Goal: Information Seeking & Learning: Find specific fact

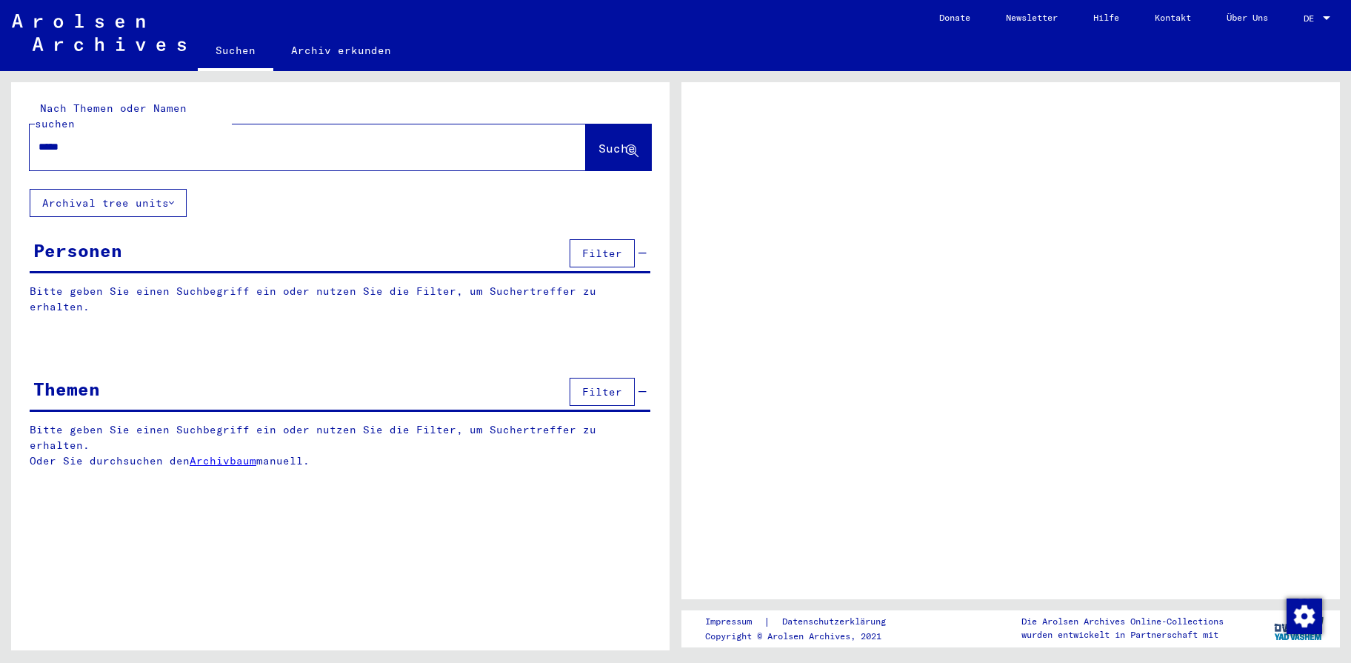
type input "*****"
click at [608, 144] on button "Suche" at bounding box center [618, 147] width 65 height 46
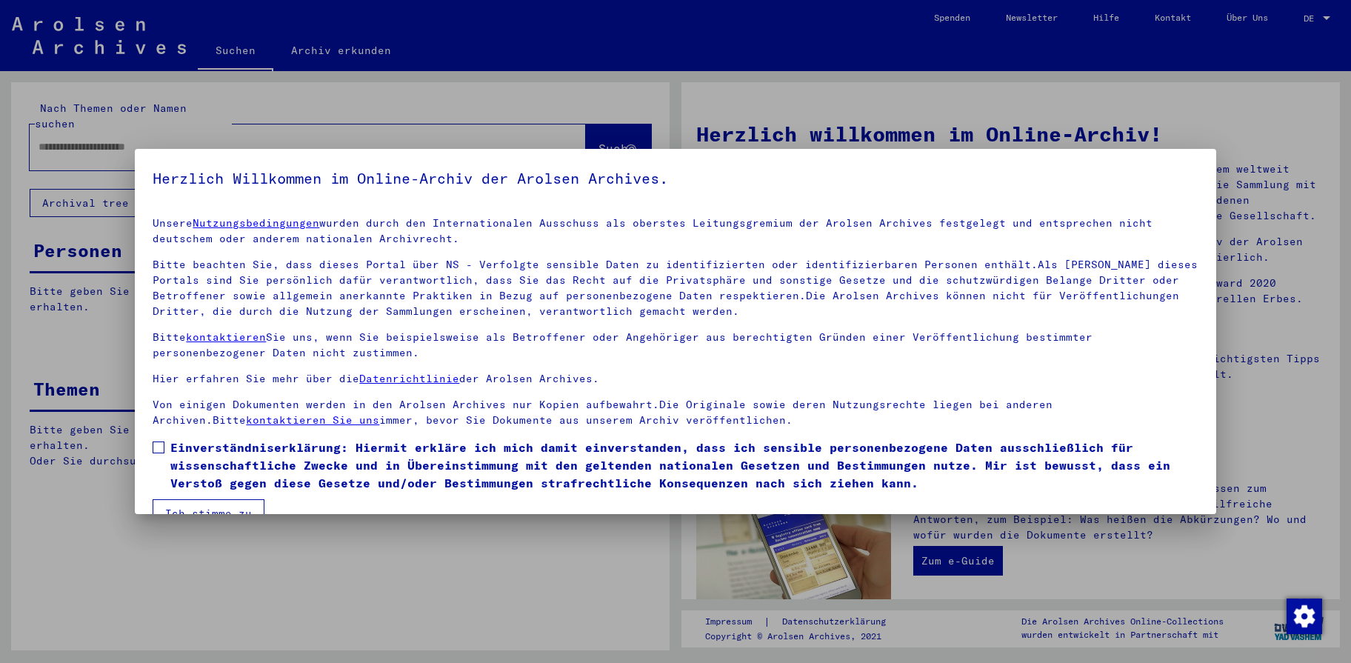
click at [156, 444] on span at bounding box center [159, 447] width 12 height 12
click at [197, 501] on button "Ich stimme zu" at bounding box center [209, 513] width 112 height 28
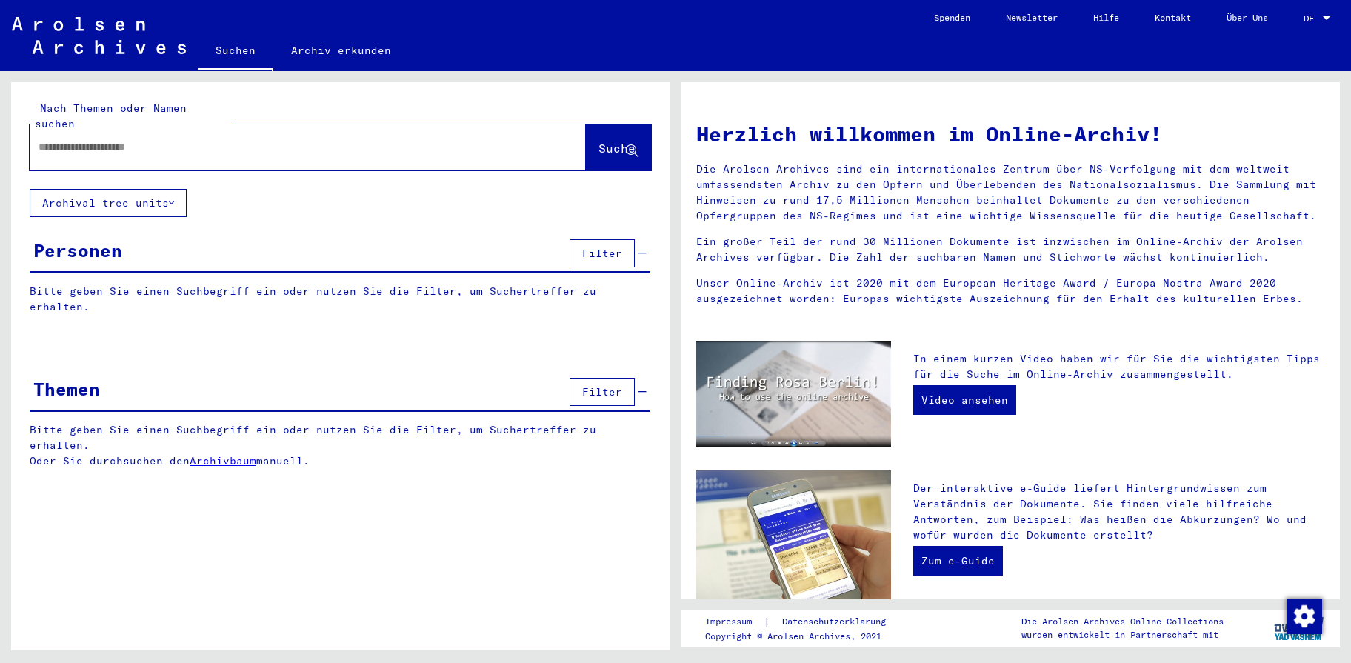
click at [125, 142] on div at bounding box center [286, 146] width 512 height 33
click at [113, 139] on input "text" at bounding box center [290, 147] width 503 height 16
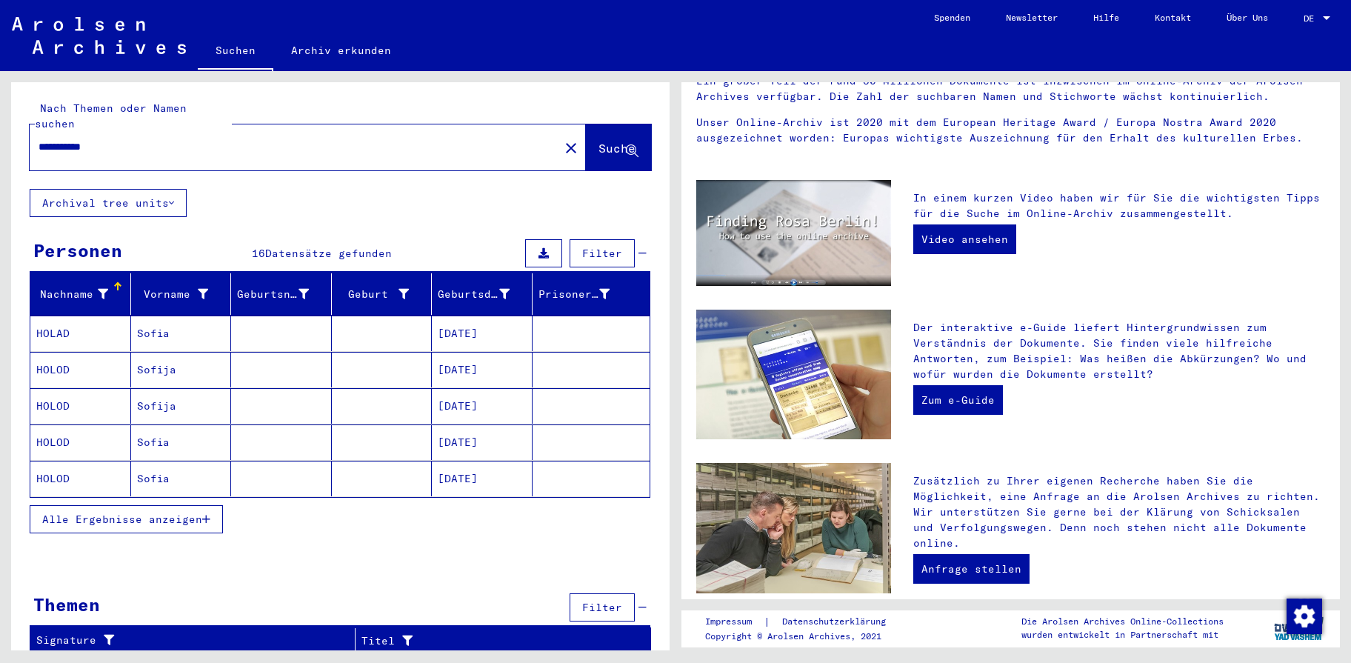
click at [73, 463] on mat-cell "HOLOD" at bounding box center [80, 479] width 101 height 36
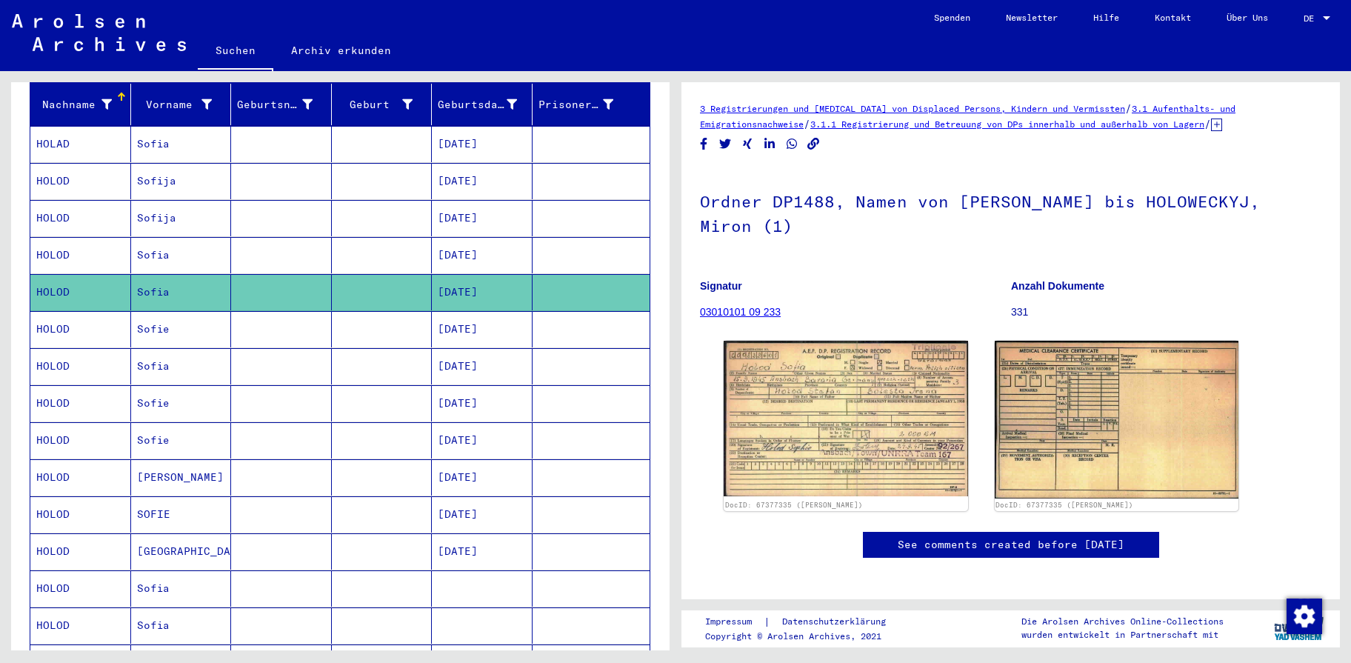
scroll to position [161, 0]
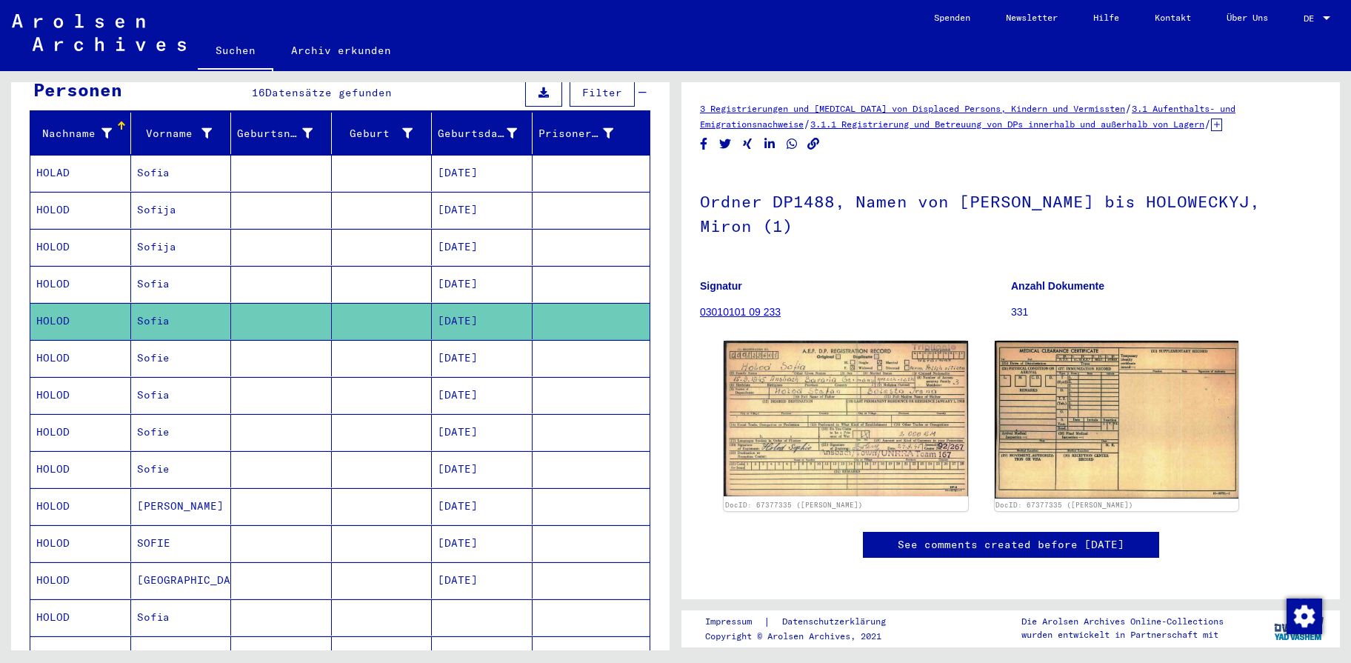
click at [163, 201] on mat-cell "Sofija" at bounding box center [181, 210] width 101 height 36
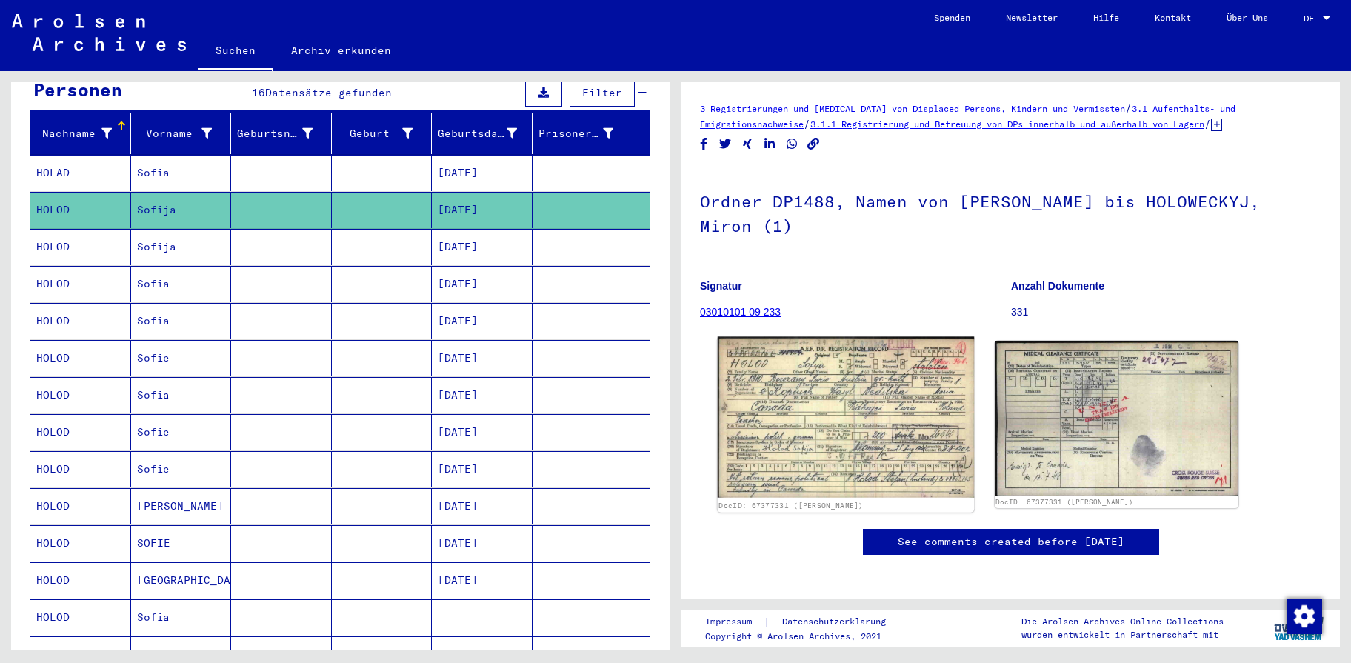
click at [808, 398] on img at bounding box center [846, 417] width 256 height 161
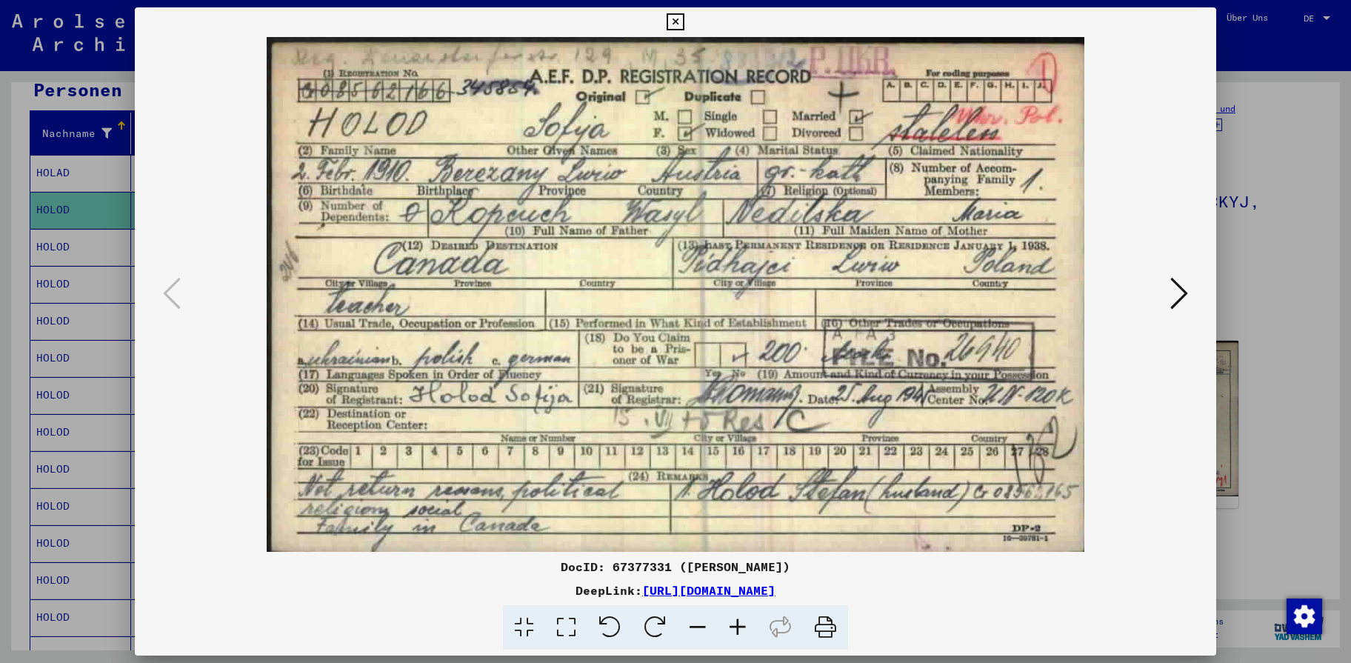
click at [684, 24] on icon at bounding box center [674, 22] width 17 height 18
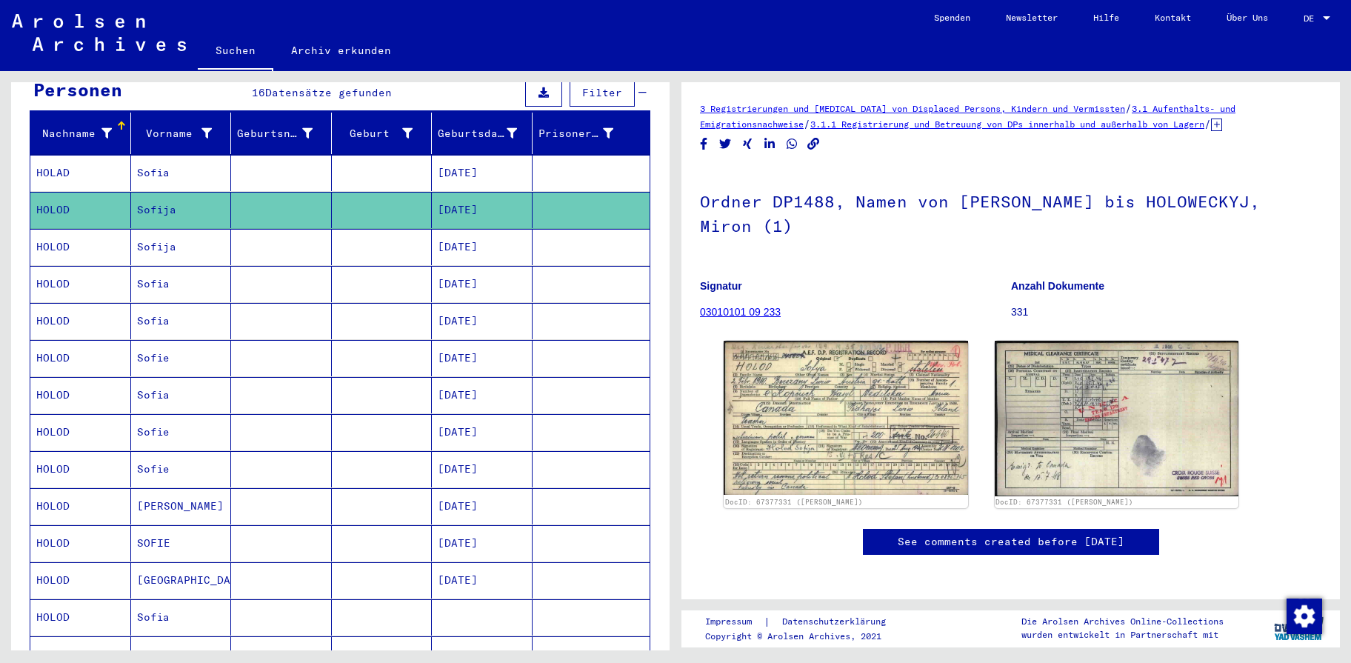
click at [194, 243] on mat-cell "Sofija" at bounding box center [181, 247] width 101 height 36
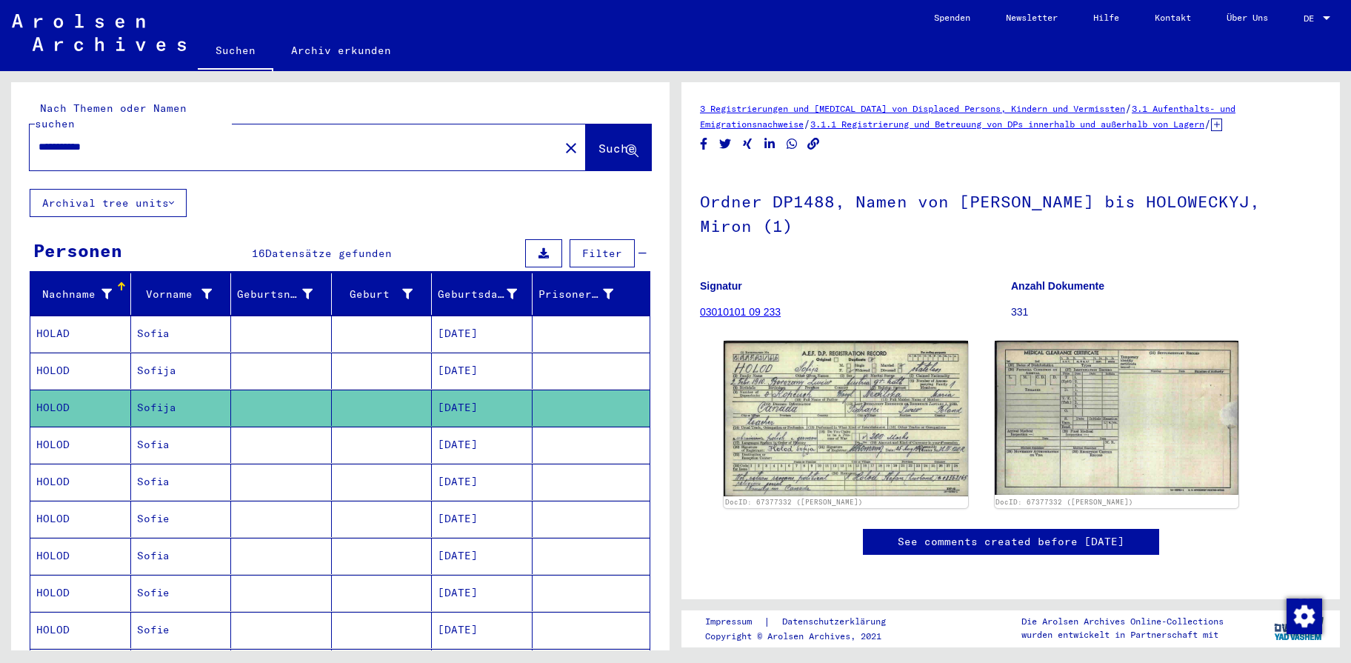
drag, startPoint x: 10, startPoint y: 123, endPoint x: 0, endPoint y: 123, distance: 10.4
click at [39, 139] on input "**********" at bounding box center [295, 147] width 512 height 16
type input "**********"
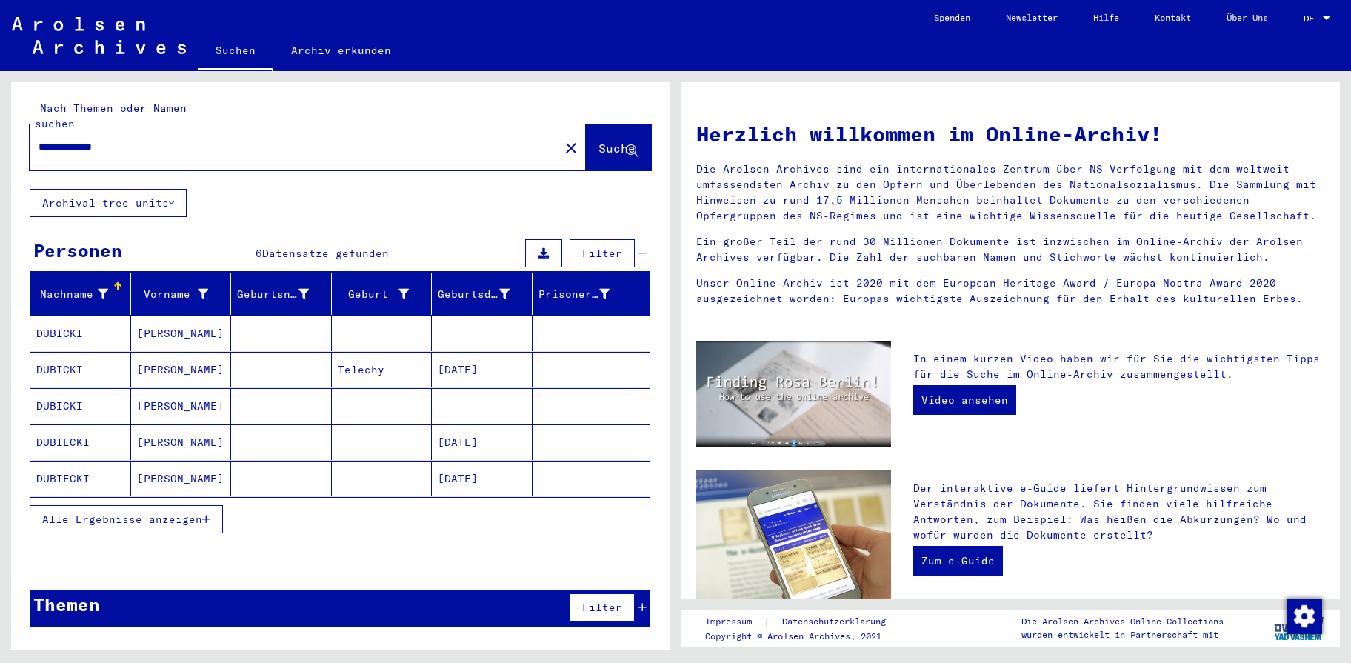
click at [156, 434] on mat-cell "[PERSON_NAME]" at bounding box center [181, 442] width 101 height 36
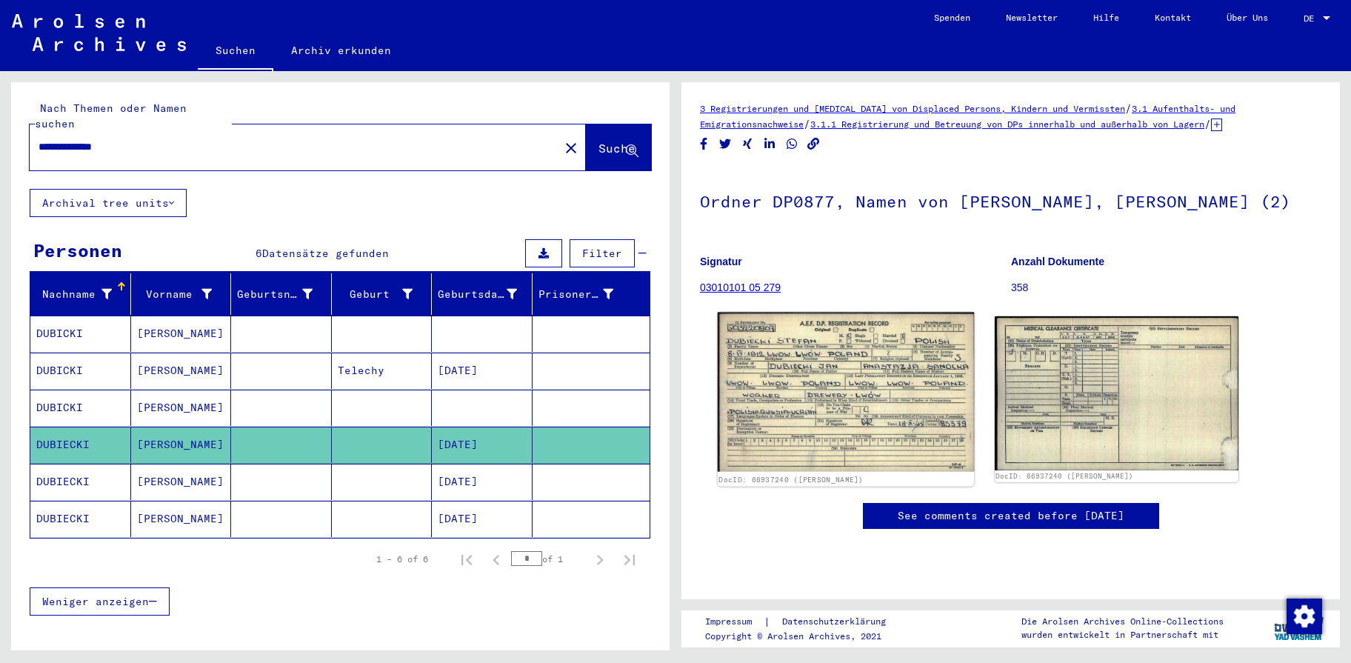
click at [921, 432] on img at bounding box center [846, 392] width 256 height 159
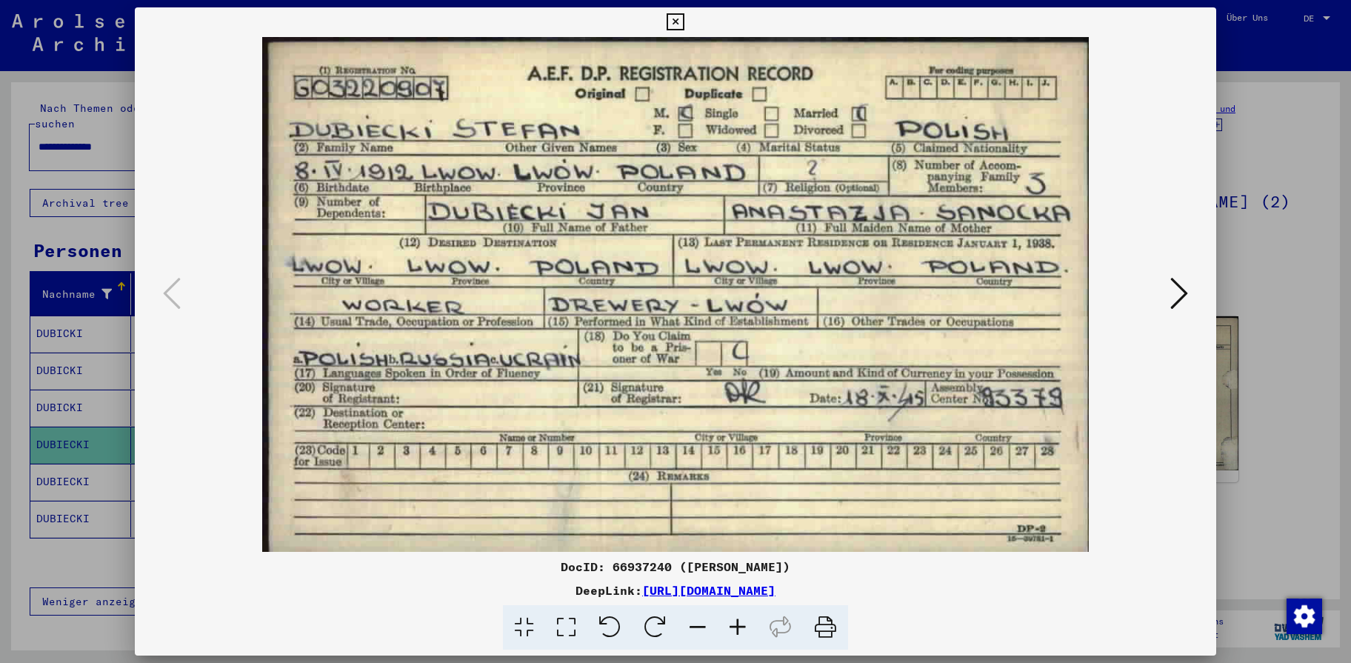
click at [684, 21] on icon at bounding box center [674, 22] width 17 height 18
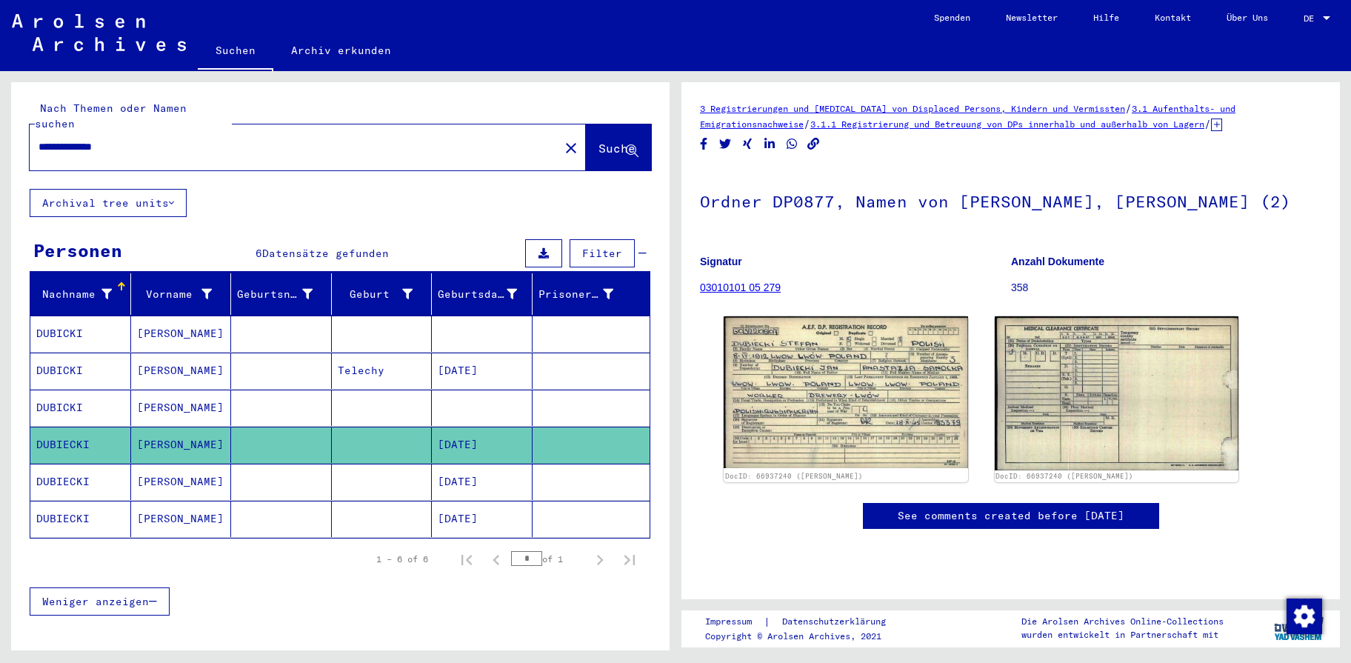
click at [223, 464] on mat-cell "[PERSON_NAME]" at bounding box center [181, 482] width 101 height 36
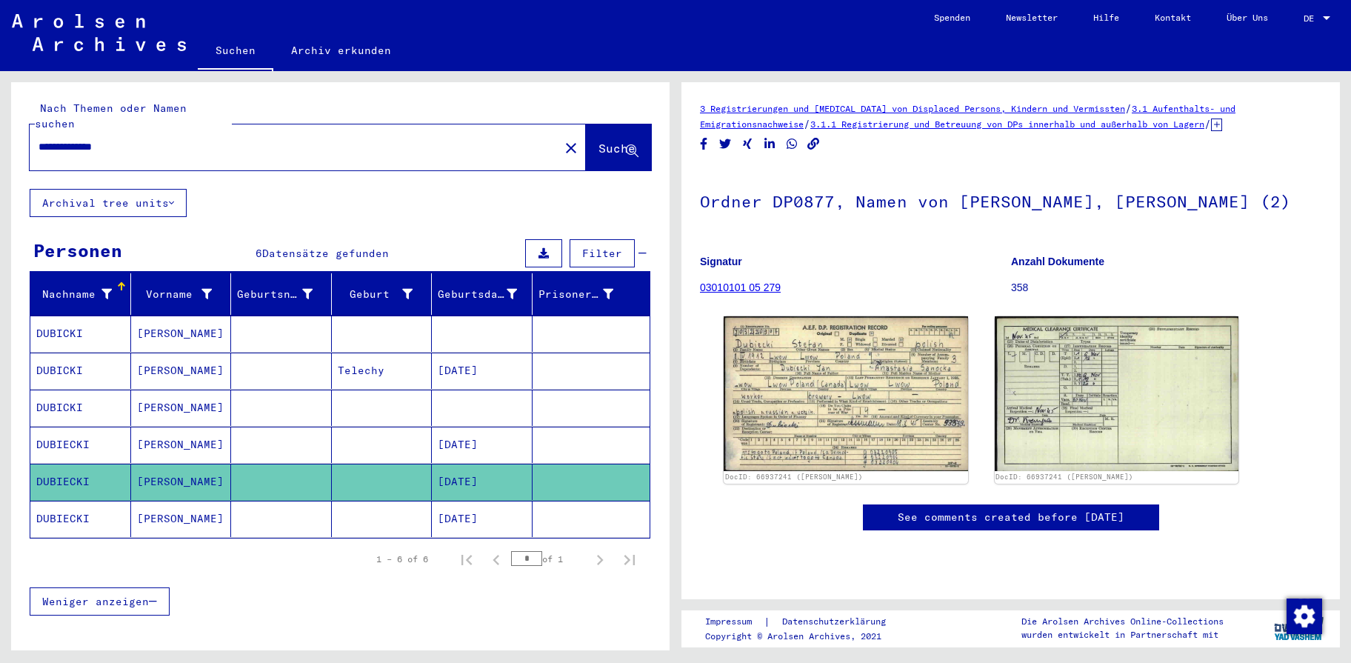
click at [264, 352] on mat-cell at bounding box center [281, 370] width 101 height 36
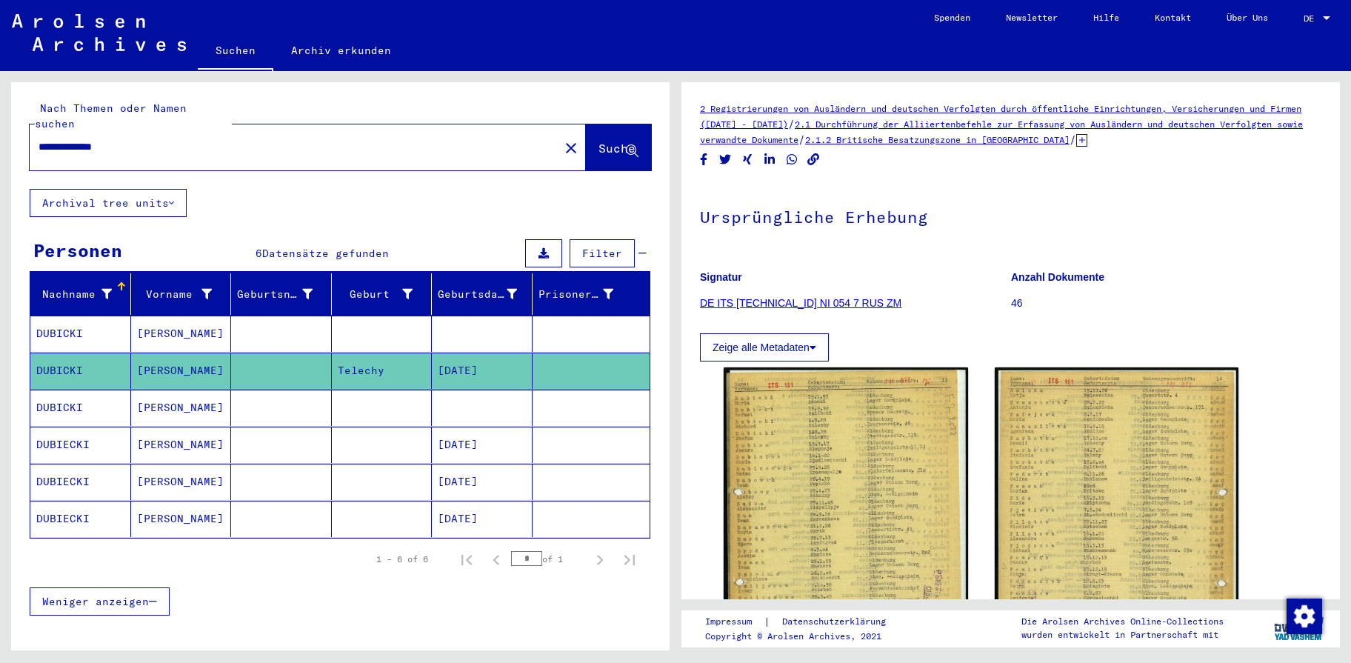
click at [309, 316] on mat-cell at bounding box center [281, 333] width 101 height 36
